Goal: Task Accomplishment & Management: Manage account settings

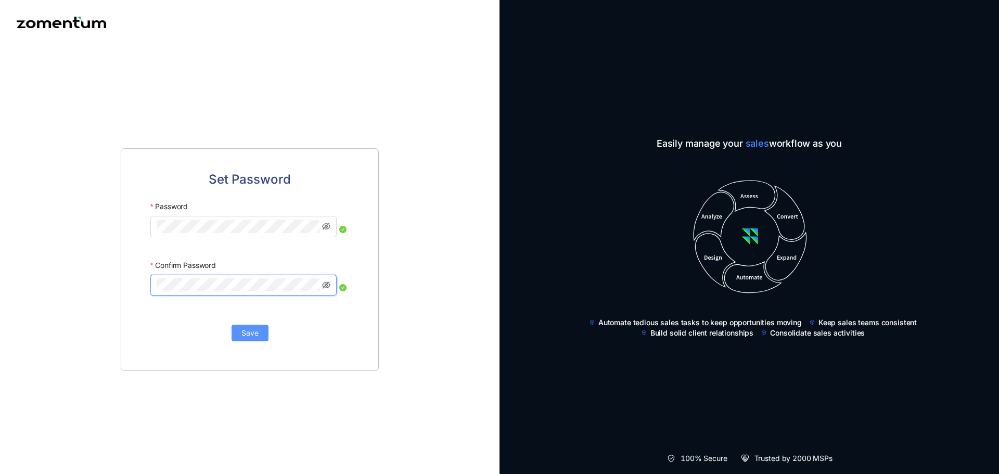
click at [244, 333] on span "Save" at bounding box center [249, 332] width 17 height 11
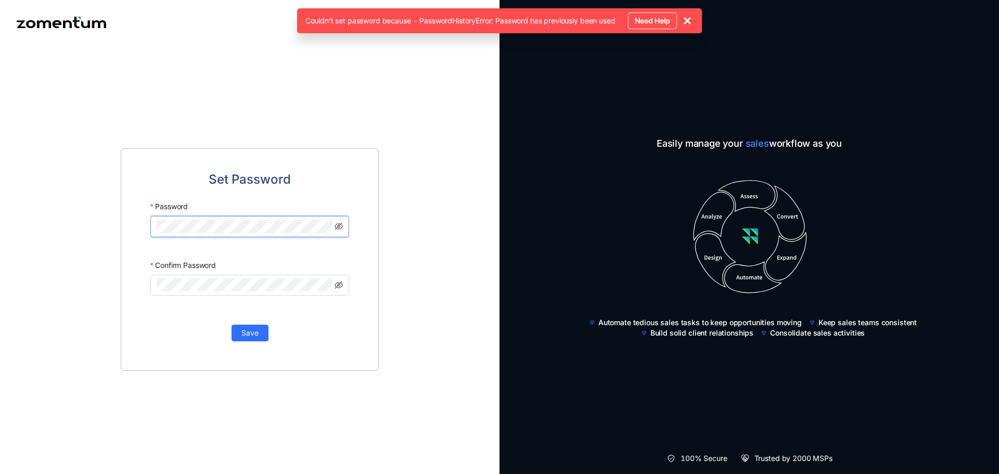
click at [5, 206] on div "Set Password Password Confirm Password Save" at bounding box center [250, 259] width 500 height 429
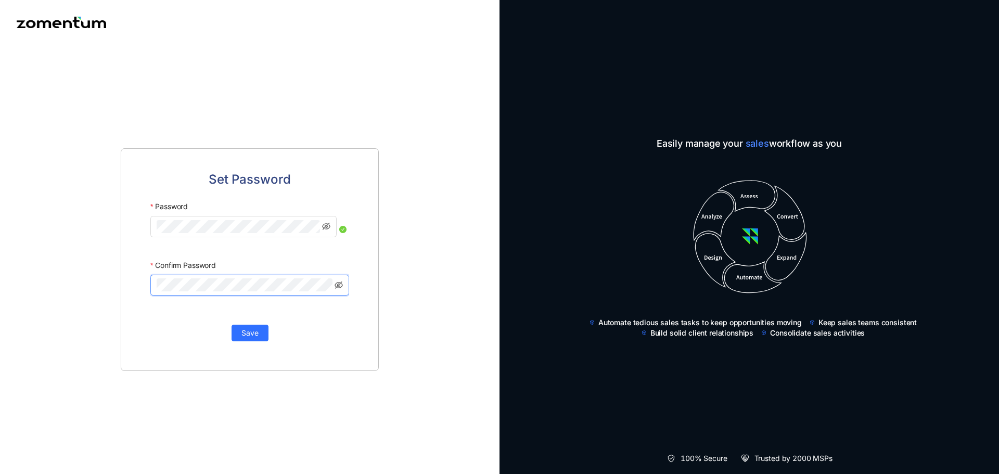
click at [0, 274] on div "Set Password Password Confirm Password Save" at bounding box center [250, 259] width 500 height 429
click at [245, 330] on span "Save" at bounding box center [249, 332] width 17 height 11
